Goal: Transaction & Acquisition: Purchase product/service

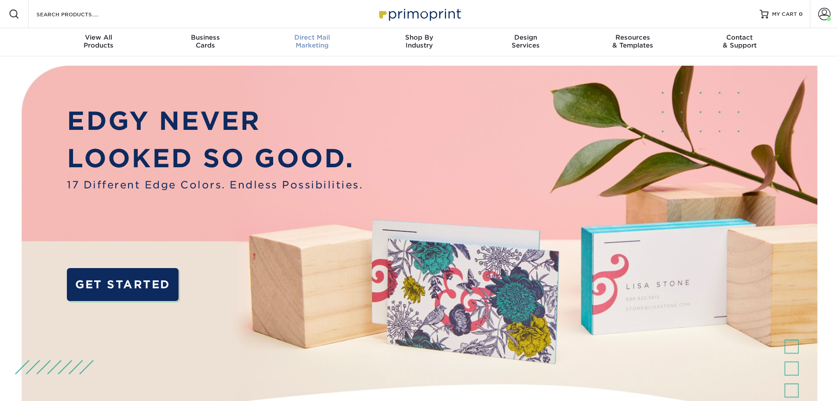
click at [318, 39] on span "Direct Mail" at bounding box center [312, 37] width 107 height 8
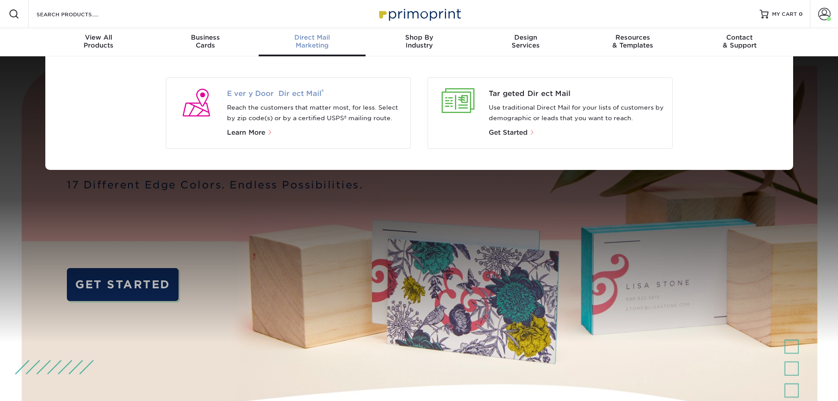
click at [294, 97] on span "Every Door Direct Mail ®" at bounding box center [315, 93] width 176 height 11
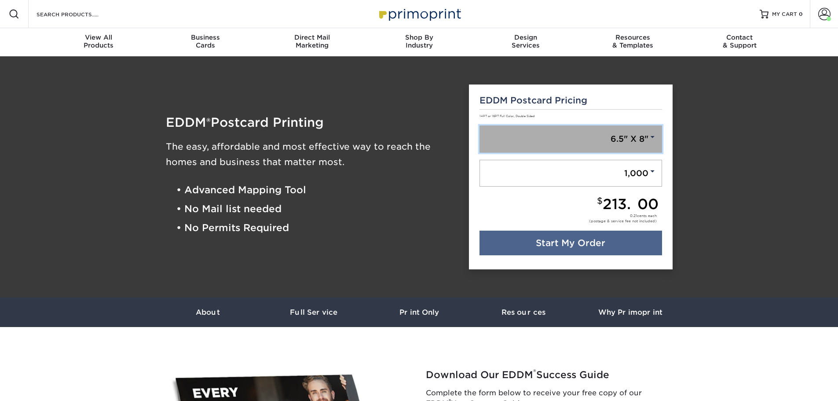
click at [636, 135] on link "6.5" X 8"" at bounding box center [570, 138] width 182 height 27
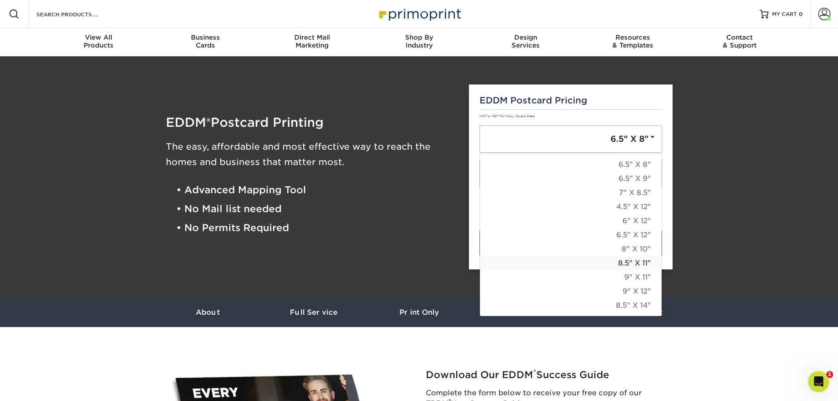
click at [638, 260] on link "8.5" X 11"" at bounding box center [571, 263] width 182 height 14
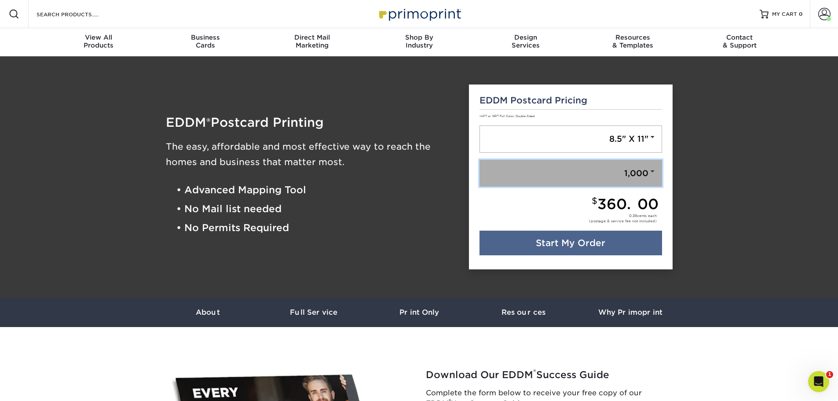
click at [631, 173] on link "1,000" at bounding box center [570, 173] width 182 height 27
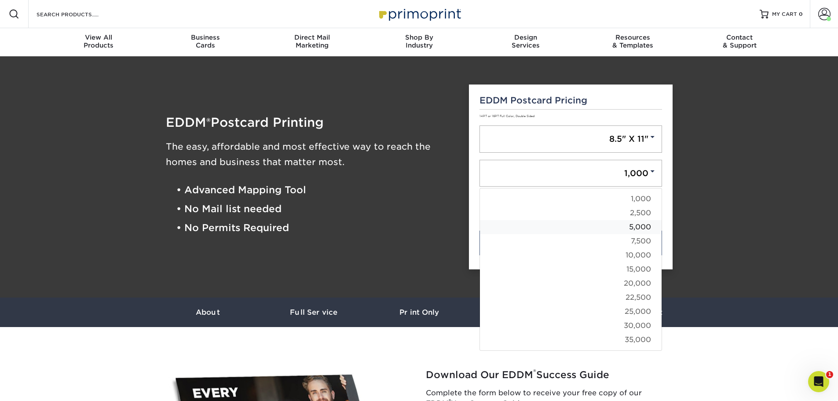
click at [631, 230] on link "5,000" at bounding box center [571, 227] width 182 height 14
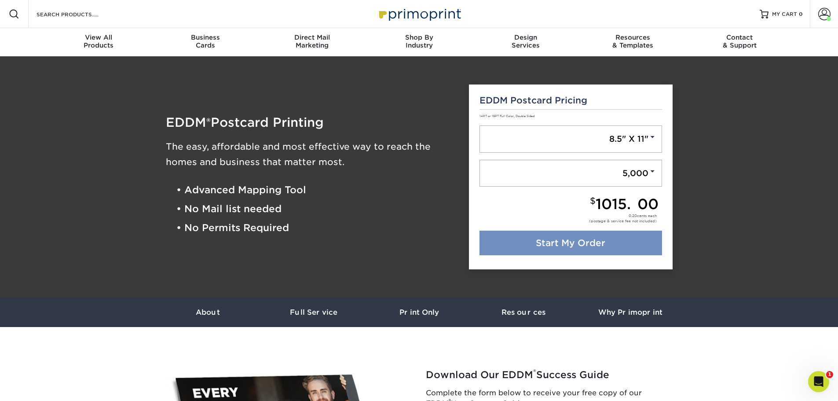
click at [569, 243] on link "Start My Order" at bounding box center [570, 242] width 182 height 25
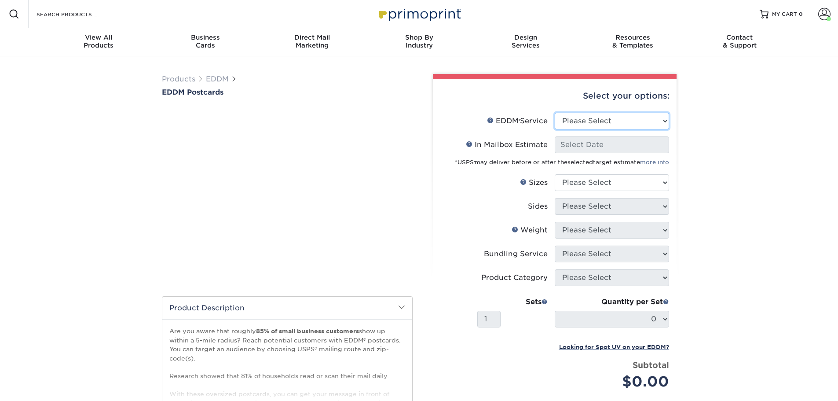
click at [612, 124] on select "Please Select Full Service Print Only" at bounding box center [611, 121] width 114 height 17
click at [554, 113] on select "Please Select Full Service Print Only" at bounding box center [611, 121] width 114 height 17
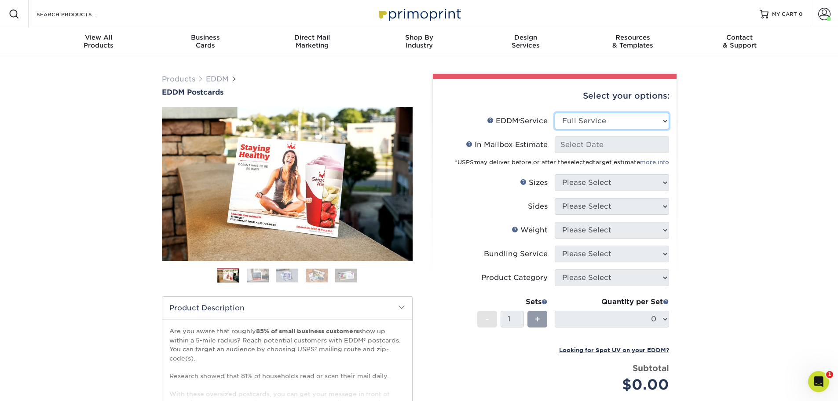
click at [607, 124] on select "Please Select Full Service Print Only" at bounding box center [611, 121] width 114 height 17
select select "full_service"
click at [554, 113] on select "Please Select Full Service Print Only" at bounding box center [611, 121] width 114 height 17
select select "-1"
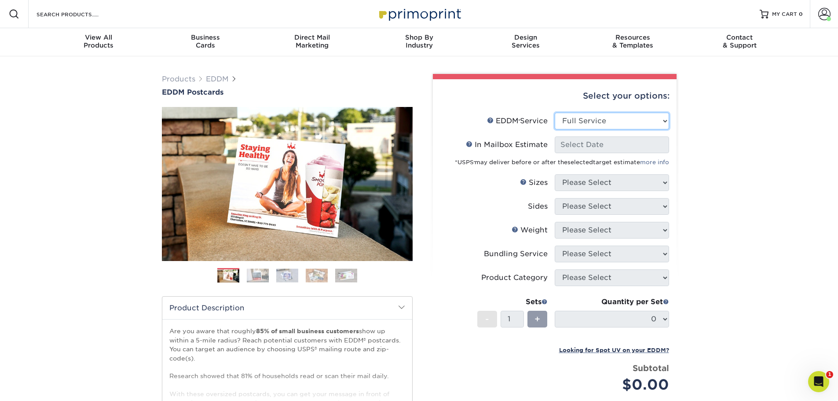
select select "-1"
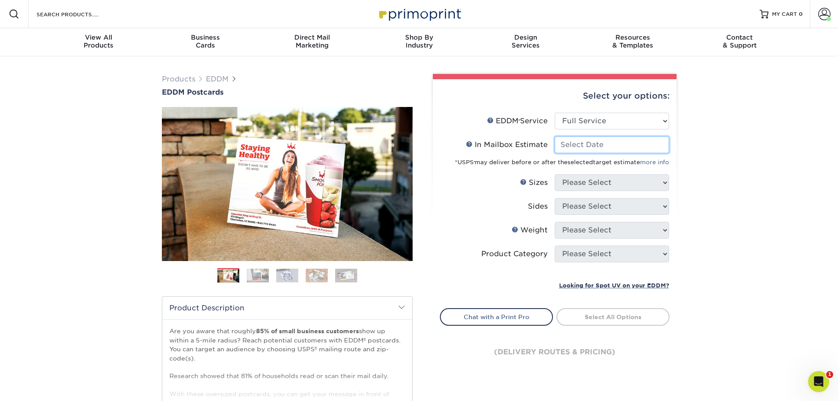
click at [584, 144] on input "In Mailbox Estimate Help In Mailbox Estimate" at bounding box center [611, 144] width 114 height 17
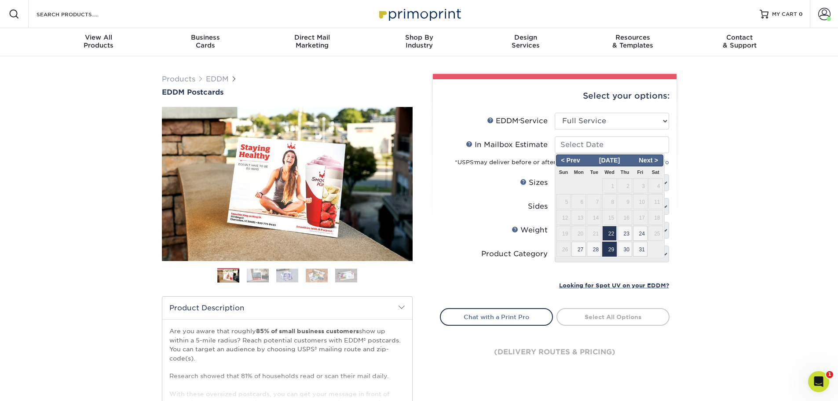
click at [607, 248] on span "29" at bounding box center [609, 248] width 15 height 15
type input "[DATE]"
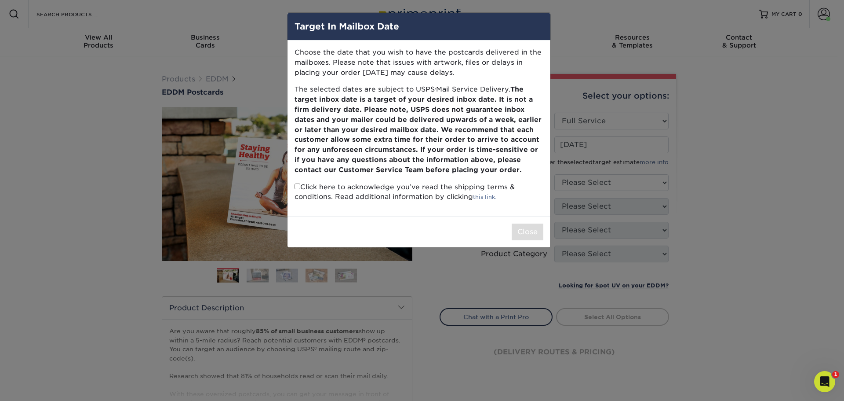
click at [298, 187] on input "checkbox" at bounding box center [298, 186] width 6 height 6
checkbox input "true"
click at [530, 229] on button "Close" at bounding box center [528, 231] width 32 height 17
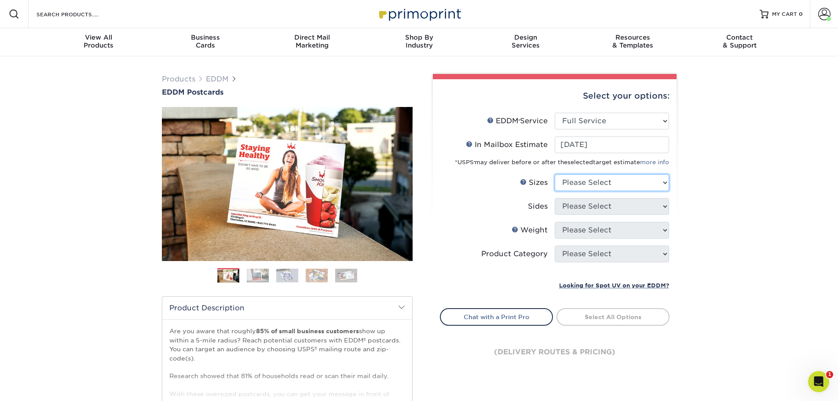
click at [614, 181] on select "Please Select 4.5" x 12" 6" x 12" 6.5" x 8" 6.5" x 9" 6.5" x 12" 7" x 8.5" 8" x…" at bounding box center [611, 182] width 114 height 17
select select "8.50x11.00"
click at [554, 174] on select "Please Select 4.5" x 12" 6" x 12" 6.5" x 8" 6.5" x 9" 6.5" x 12" 7" x 8.5" 8" x…" at bounding box center [611, 182] width 114 height 17
click at [624, 207] on select "Please Select Print Both Sides Print Front Only" at bounding box center [611, 206] width 114 height 17
select select "13abbda7-1d64-4f25-8bb2-c179b224825d"
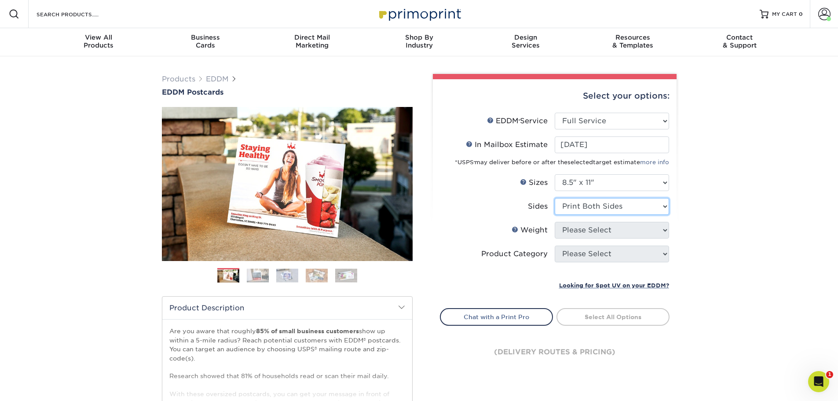
click at [554, 198] on select "Please Select Print Both Sides Print Front Only" at bounding box center [611, 206] width 114 height 17
click at [590, 232] on select "Please Select 16PT 14PT" at bounding box center [611, 230] width 114 height 17
select select "14PT"
click at [554, 222] on select "Please Select 16PT 14PT" at bounding box center [611, 230] width 114 height 17
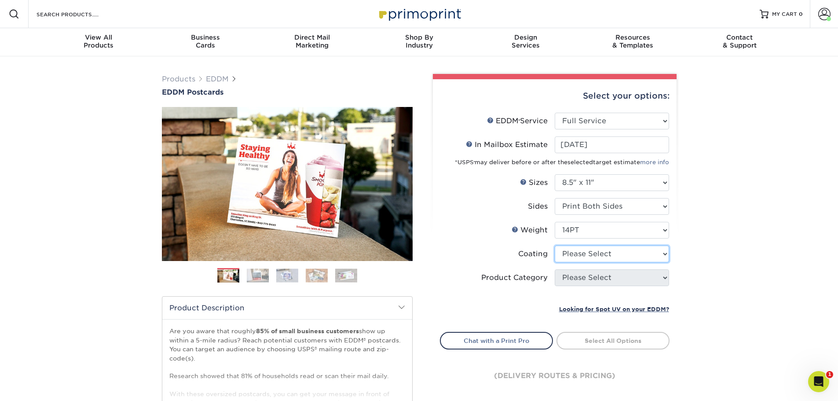
click at [580, 255] on select at bounding box center [611, 253] width 114 height 17
select select "121bb7b5-3b4d-429f-bd8d-bbf80e953313"
click at [554, 245] on select at bounding box center [611, 253] width 114 height 17
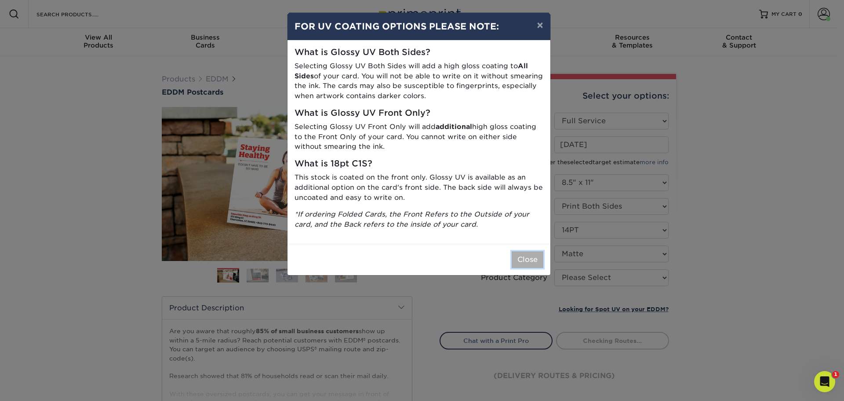
click at [523, 261] on button "Close" at bounding box center [528, 259] width 32 height 17
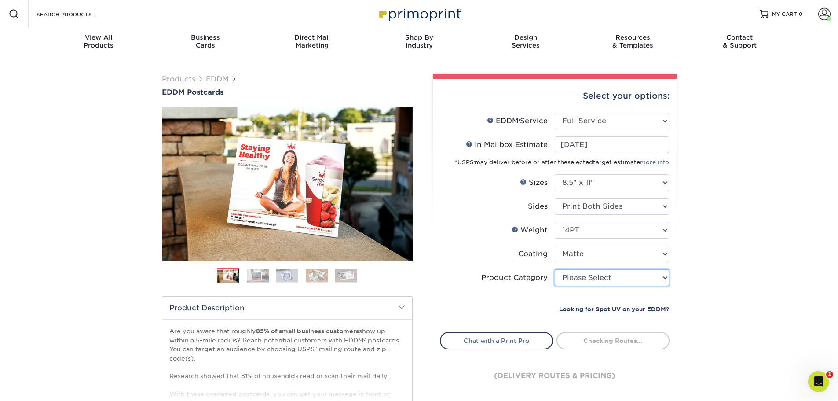
click at [605, 276] on select "Please Select Sell Sheets" at bounding box center [611, 277] width 114 height 17
select select "eddd4a87-9082-47bb-843b-3bca55f6c842"
click at [554, 269] on select "Please Select Sell Sheets" at bounding box center [611, 277] width 114 height 17
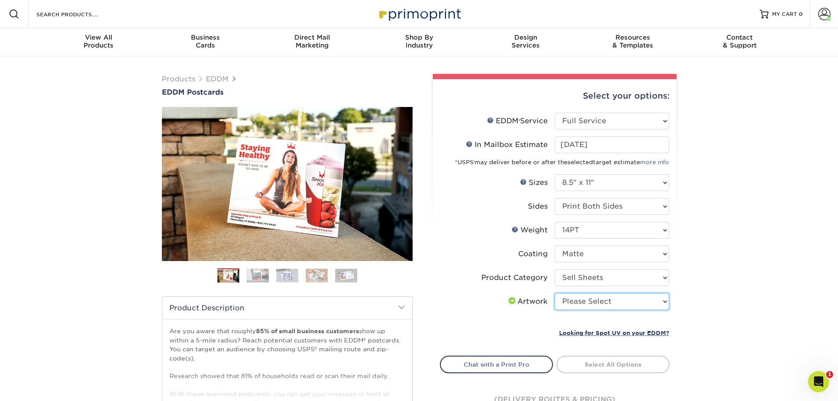
click at [596, 304] on select "Please Select I will upload files I need a design - $150" at bounding box center [611, 301] width 114 height 17
select select "upload"
click at [554, 293] on select "Please Select I will upload files I need a design - $150" at bounding box center [611, 301] width 114 height 17
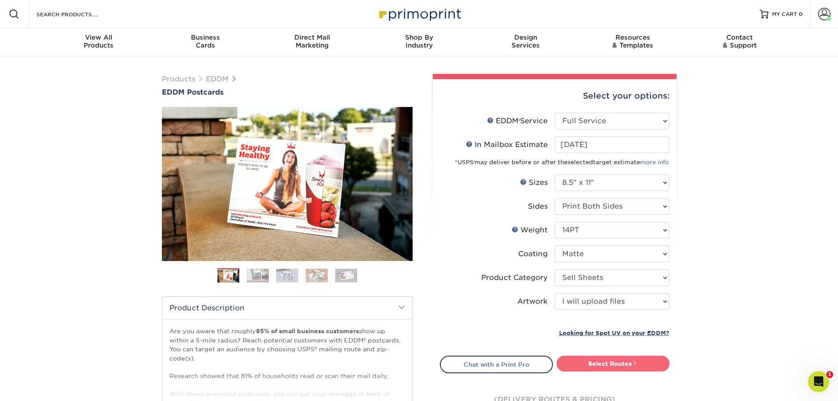
click at [608, 359] on link "Select Routes" at bounding box center [612, 363] width 113 height 16
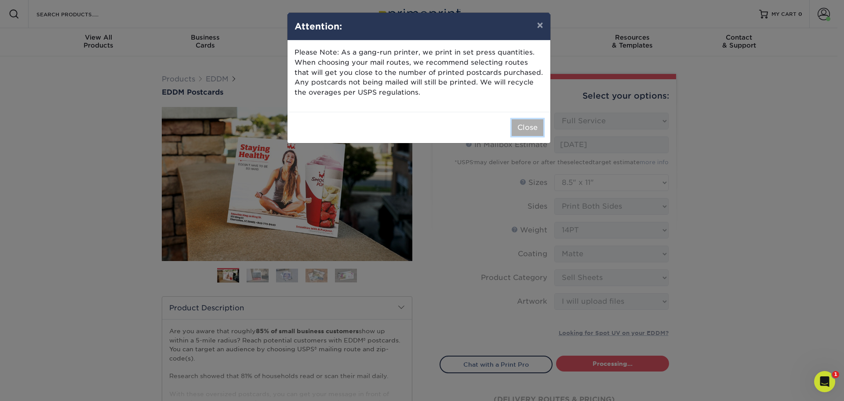
click at [521, 120] on button "Close" at bounding box center [528, 127] width 32 height 17
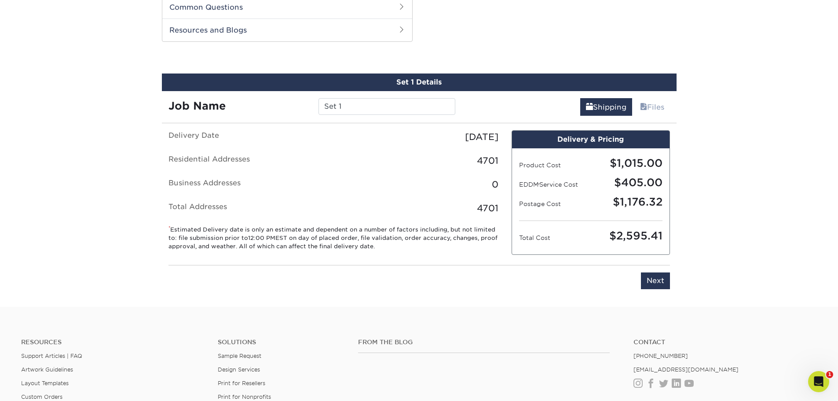
scroll to position [448, 0]
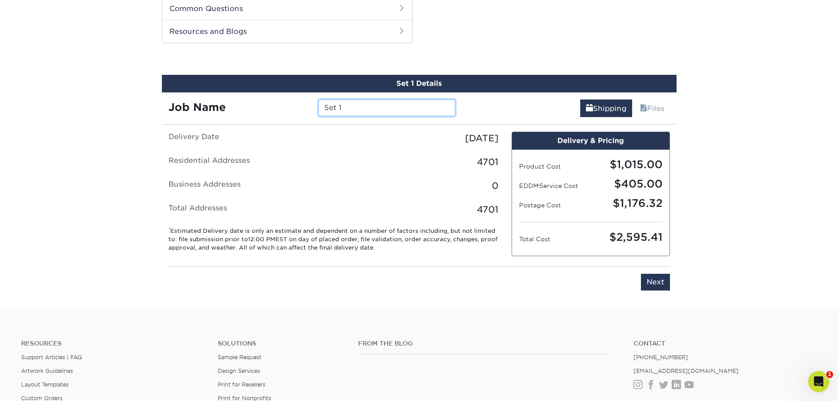
click at [335, 110] on input "Set 1" at bounding box center [386, 107] width 137 height 17
type input "1"
type input "[STREET_ADDRESS] 8.5x11"
click at [657, 280] on input "Next" at bounding box center [655, 281] width 29 height 17
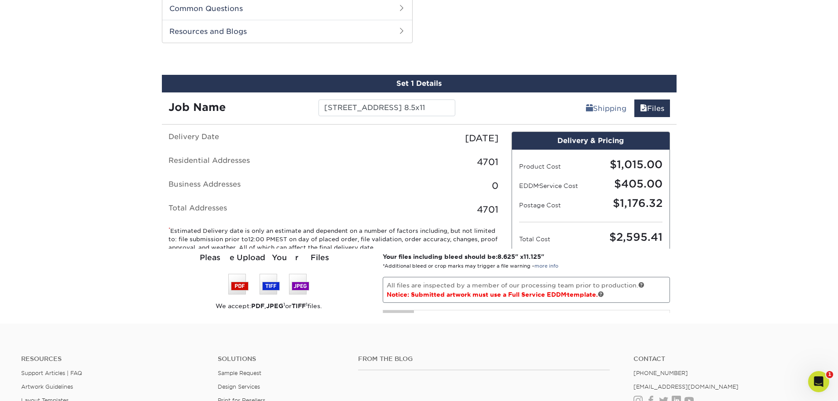
scroll to position [0, 0]
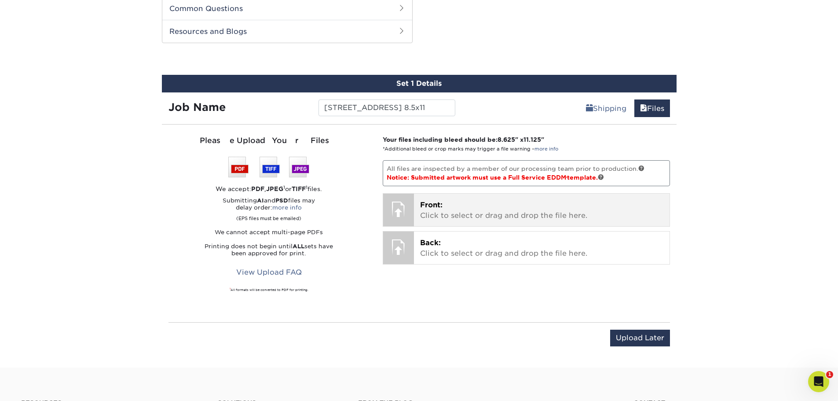
click at [469, 204] on p "Front: Click to select or drag and drop the file here." at bounding box center [541, 210] width 243 height 21
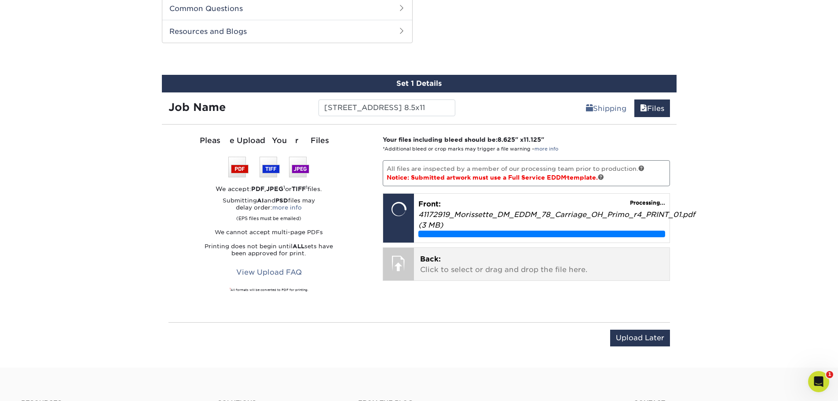
click at [447, 263] on p "Back: Click to select or drag and drop the file here." at bounding box center [541, 264] width 243 height 21
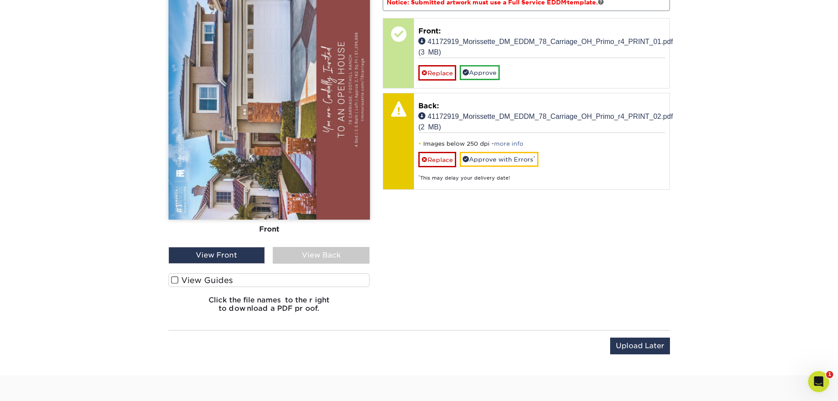
scroll to position [623, 0]
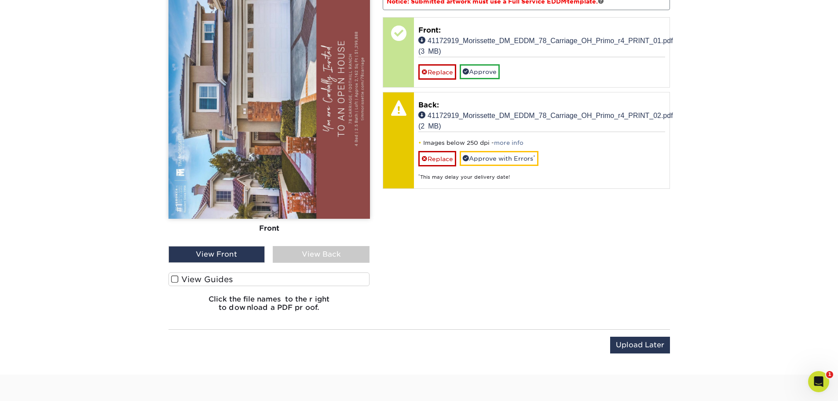
click at [174, 279] on span at bounding box center [174, 279] width 7 height 8
click at [0, 0] on input "View Guides" at bounding box center [0, 0] width 0 height 0
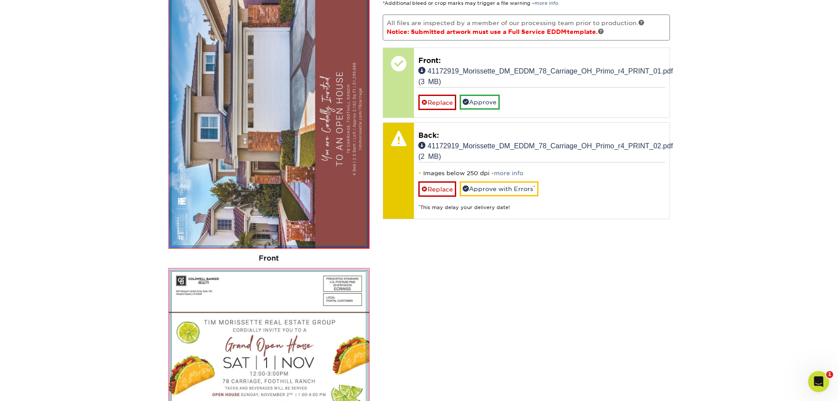
scroll to position [549, 0]
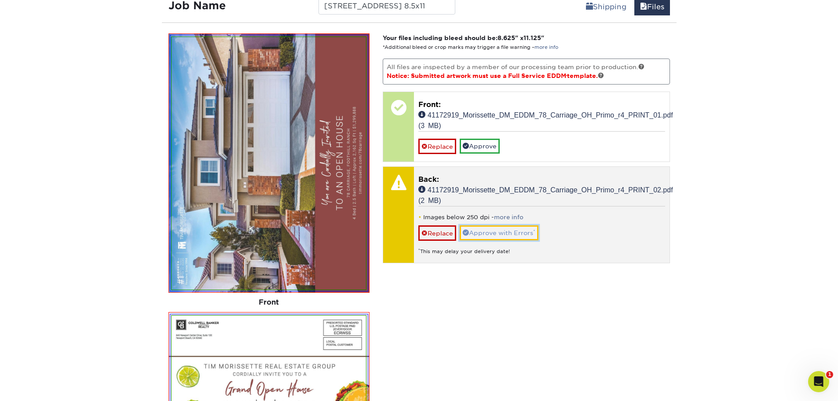
click at [505, 233] on link "Approve with Errors *" at bounding box center [498, 232] width 79 height 15
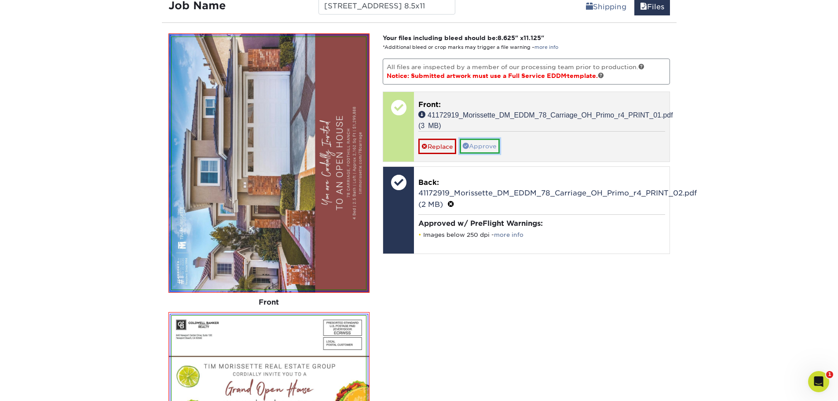
click at [489, 147] on link "Approve" at bounding box center [479, 145] width 40 height 15
